Goal: Find specific page/section: Find specific page/section

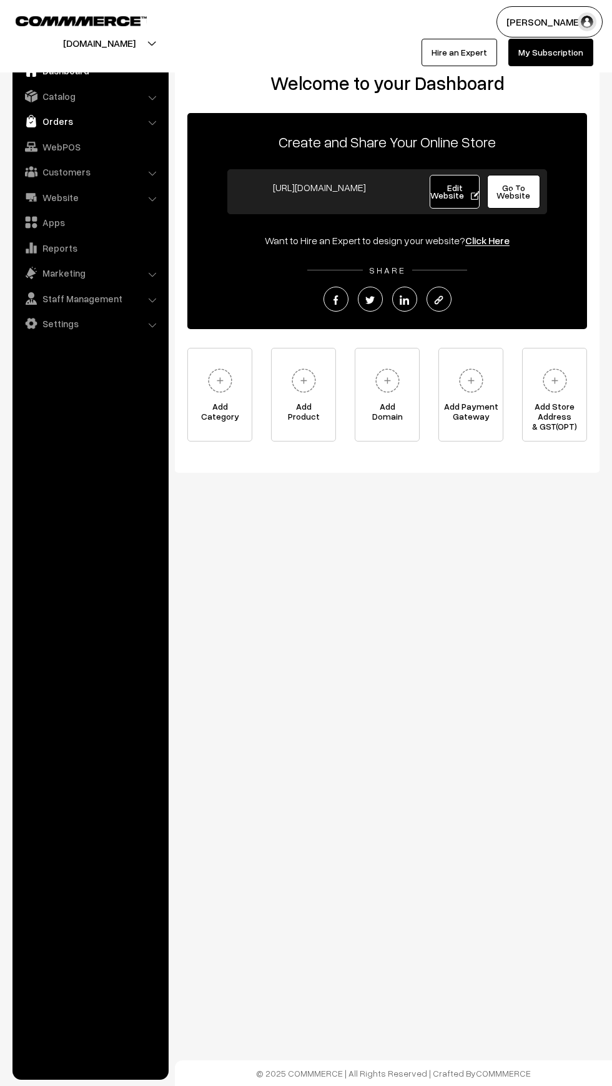
click at [31, 121] on img at bounding box center [31, 121] width 12 height 12
click at [50, 135] on link "Orders" at bounding box center [103, 138] width 124 height 13
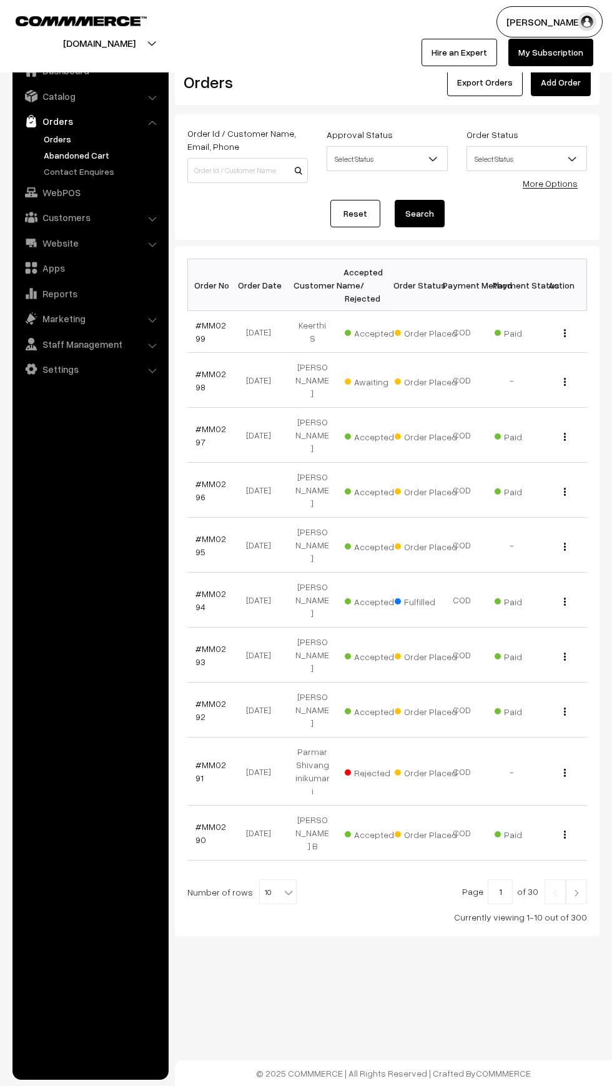
click at [56, 159] on link "Abandoned Cart" at bounding box center [103, 155] width 124 height 13
